Goal: Information Seeking & Learning: Learn about a topic

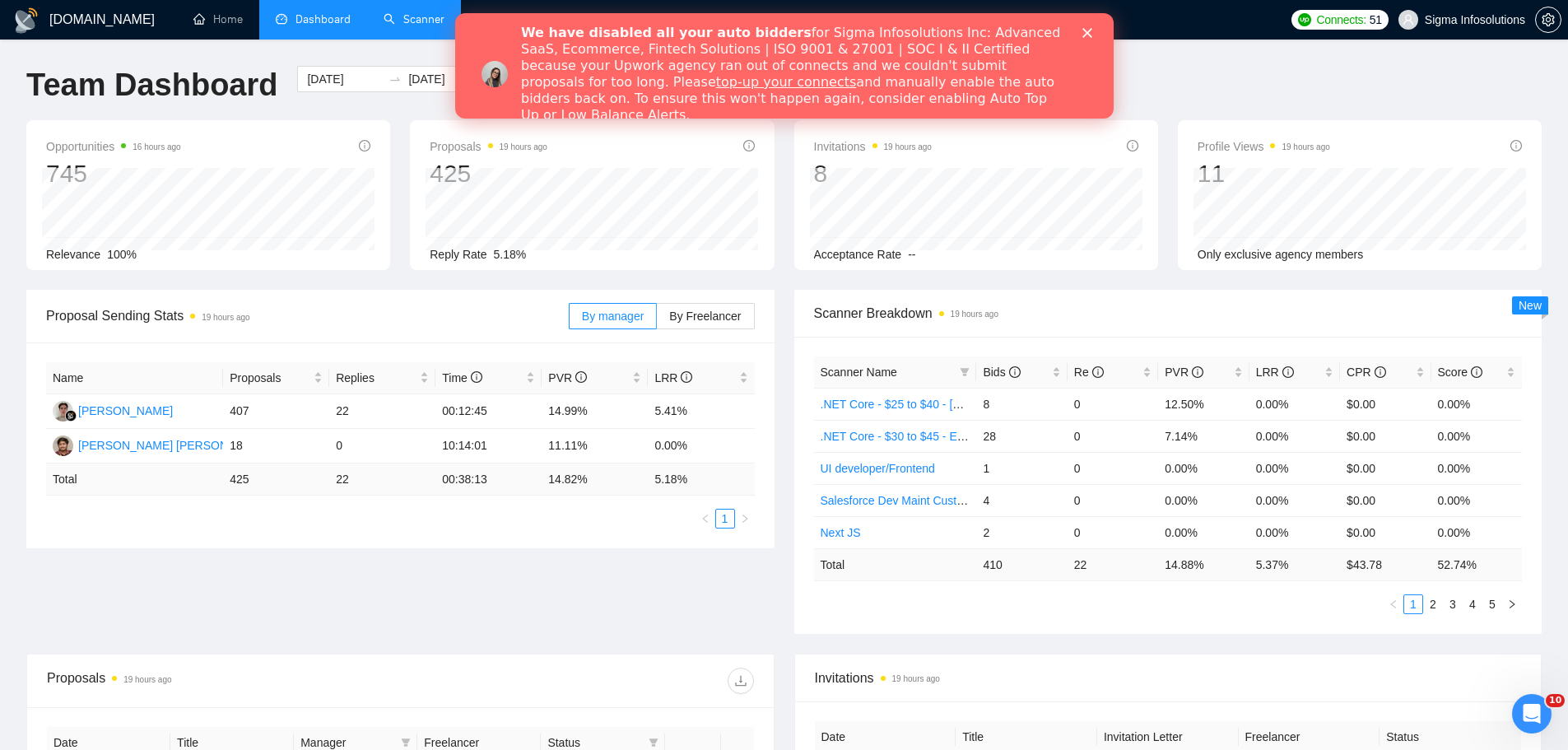
click at [392, 24] on link "Scanner" at bounding box center [414, 19] width 61 height 14
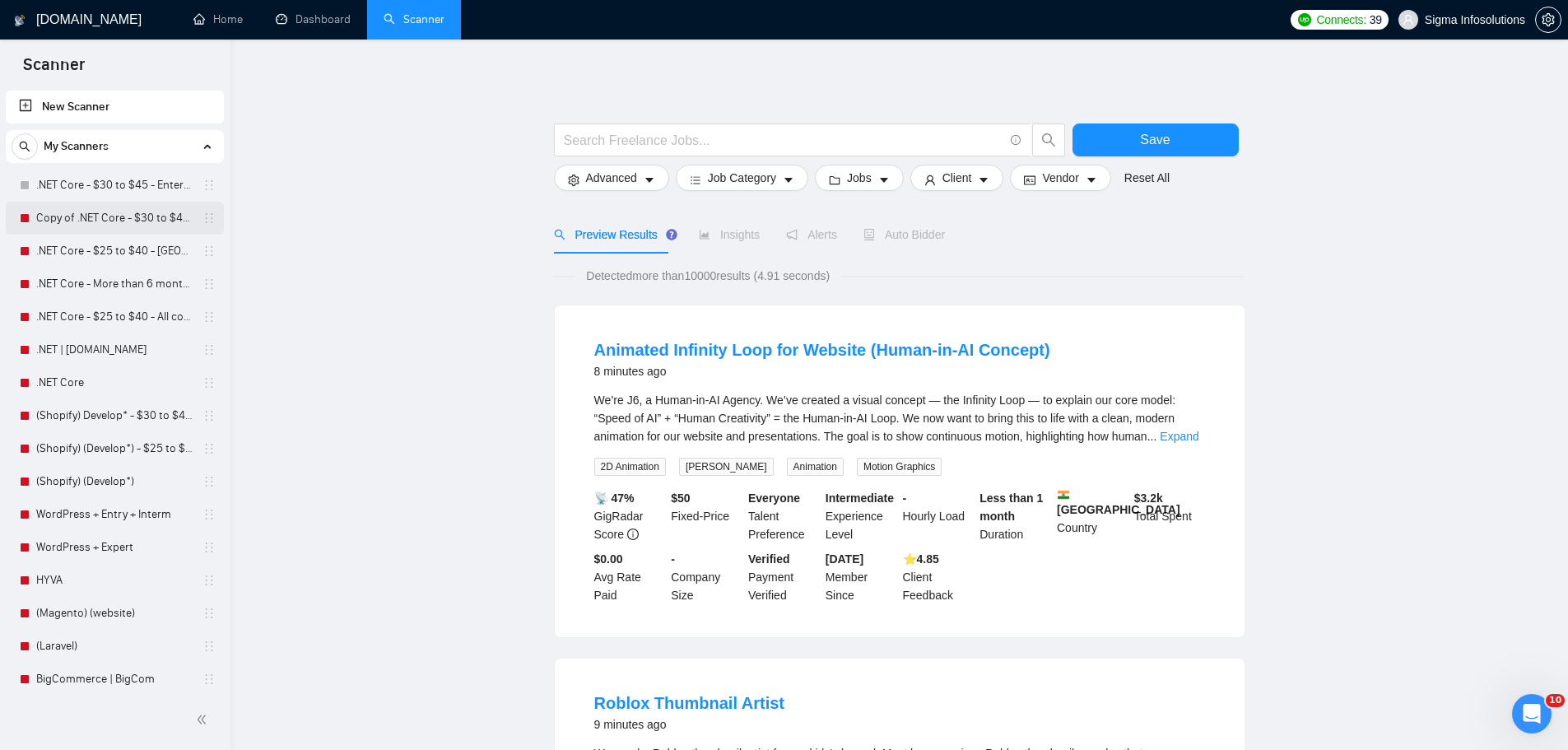
click at [66, 210] on link "Copy of .NET Core - $30 to $45 - Enterprise client - ROW" at bounding box center [115, 218] width 156 height 33
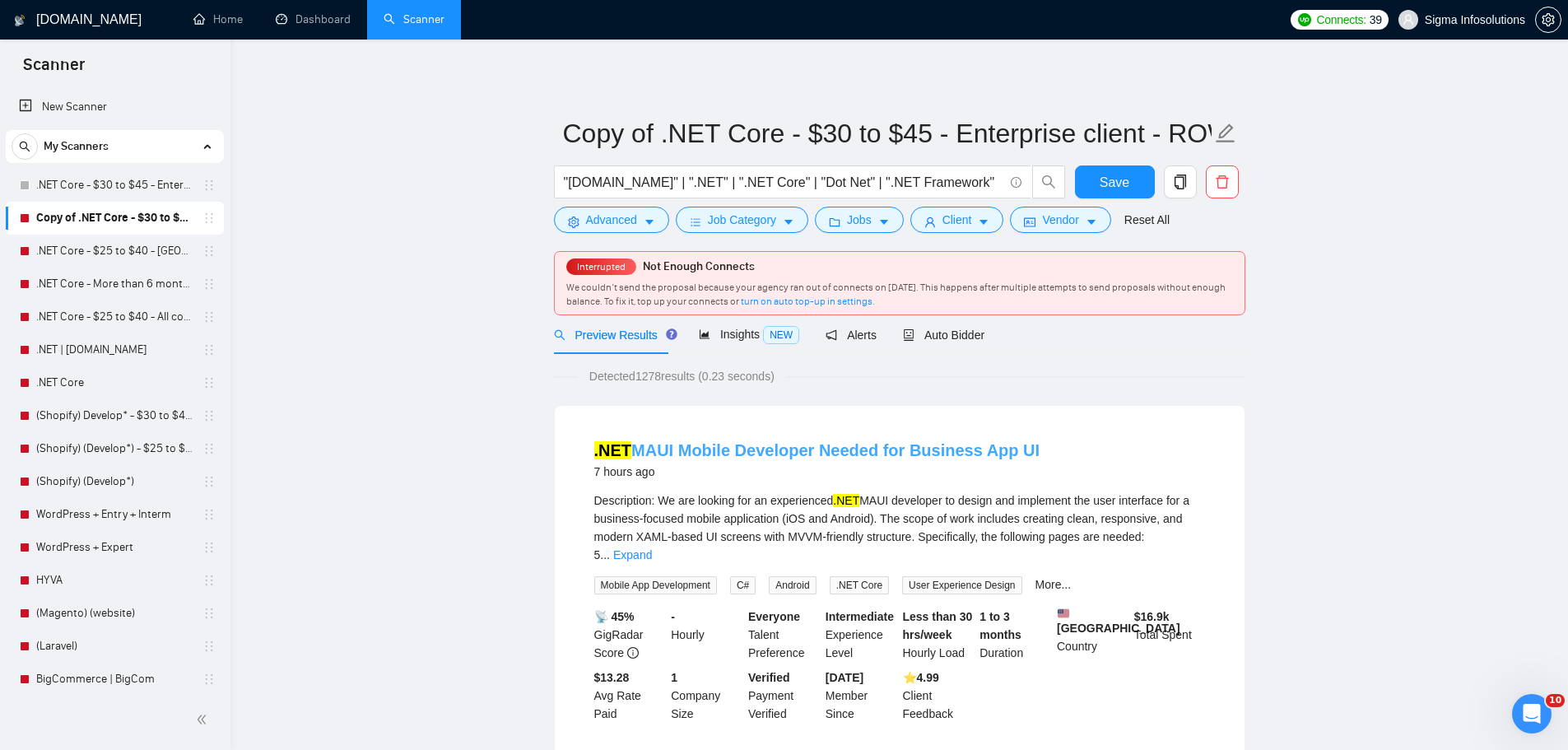
click at [882, 454] on link ".NET MAUI Mobile Developer Needed for Business App UI" at bounding box center [817, 450] width 446 height 18
